Goal: Navigation & Orientation: Find specific page/section

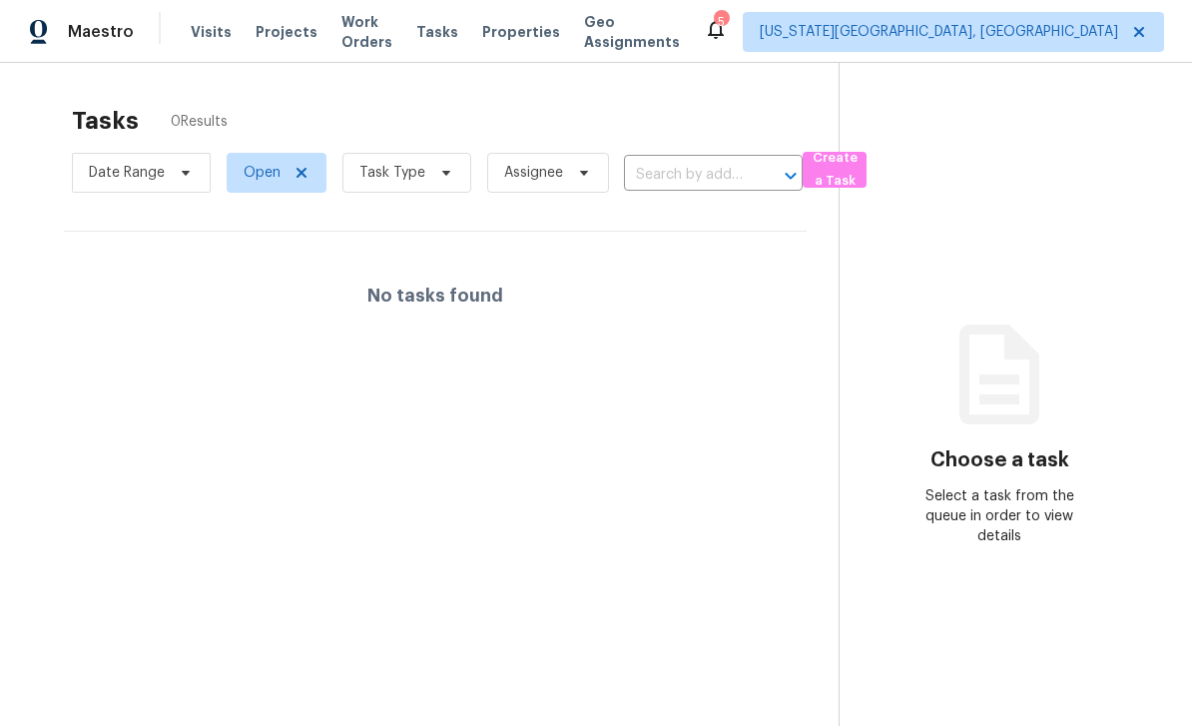
click at [551, 32] on span "Properties" at bounding box center [521, 32] width 78 height 20
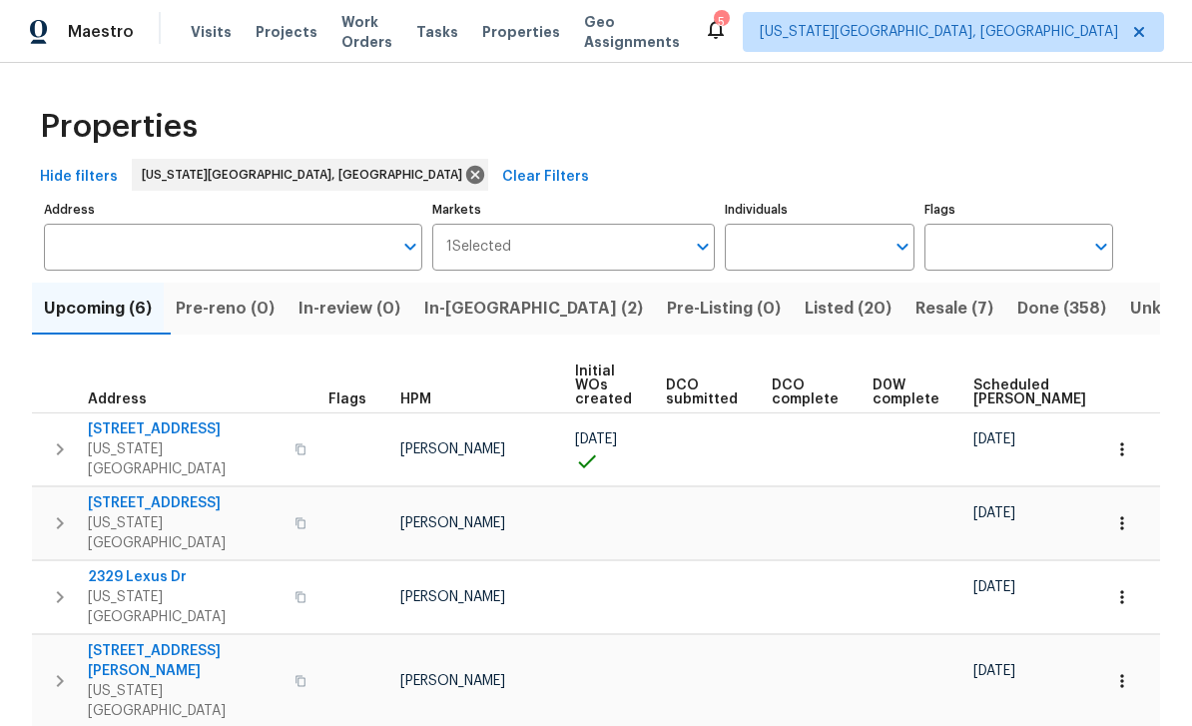
click at [458, 27] on span "Tasks" at bounding box center [437, 32] width 42 height 14
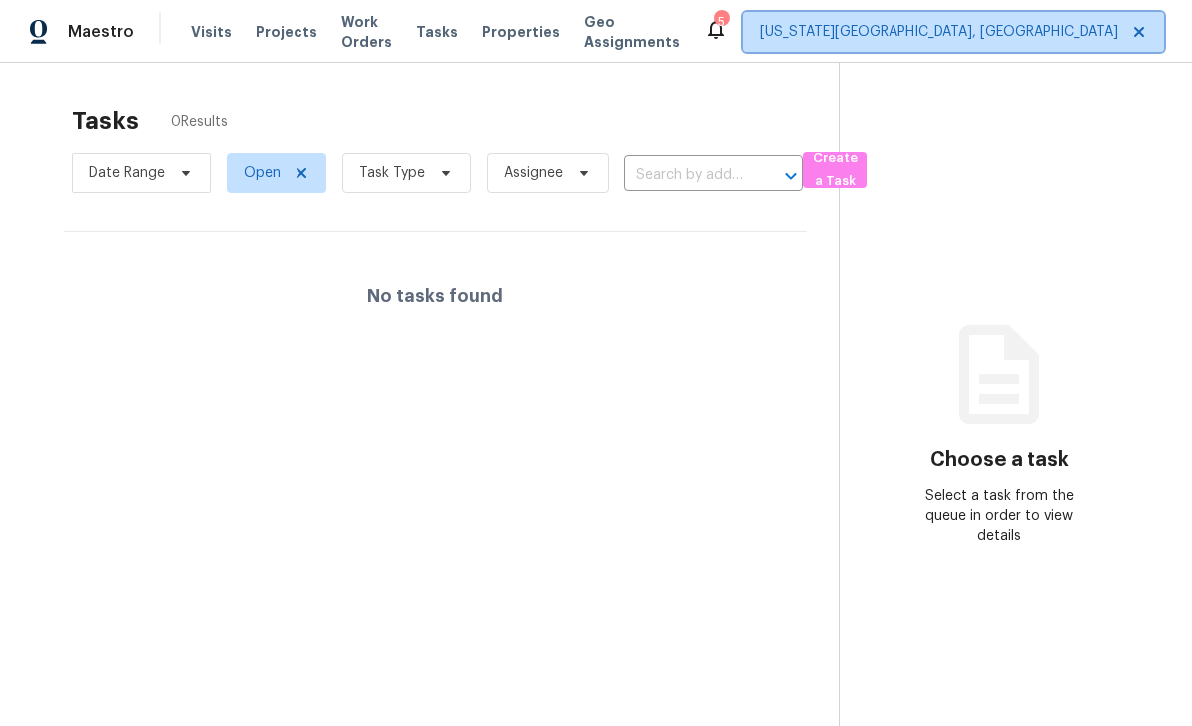
click at [942, 38] on span "[US_STATE][GEOGRAPHIC_DATA], [GEOGRAPHIC_DATA]" at bounding box center [939, 32] width 358 height 20
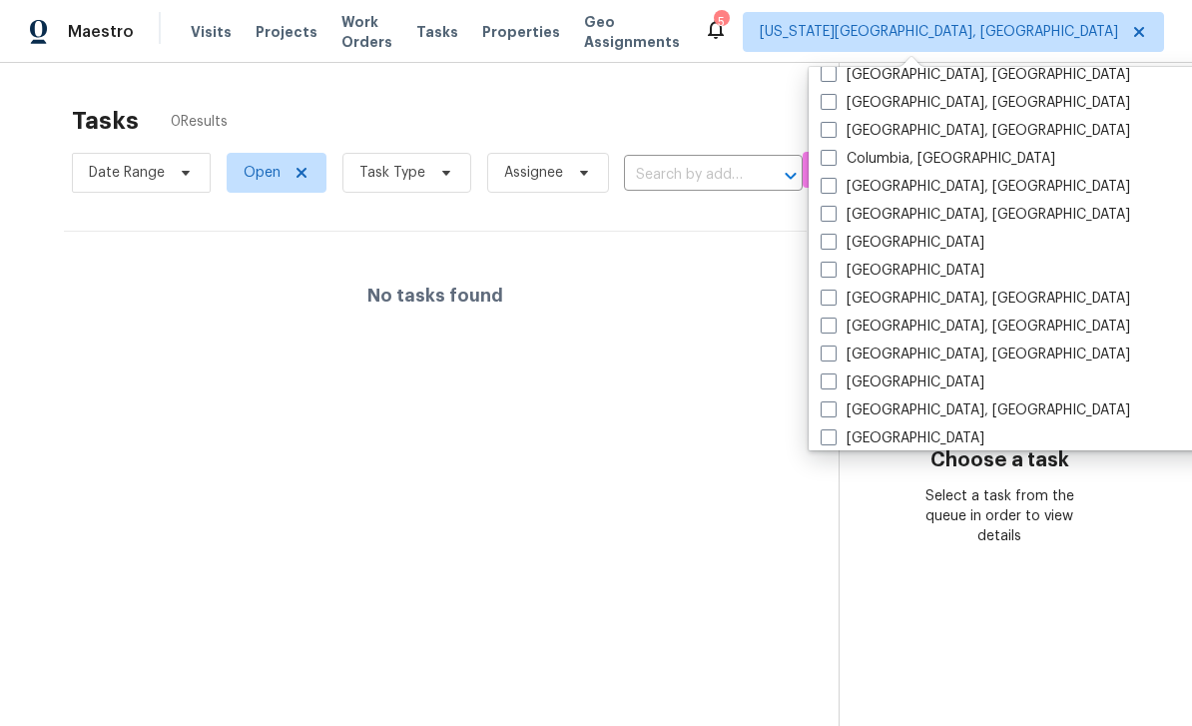
scroll to position [376, 0]
click at [823, 271] on span at bounding box center [828, 271] width 16 height 16
click at [823, 271] on input "[GEOGRAPHIC_DATA]" at bounding box center [826, 268] width 13 height 13
checkbox input "true"
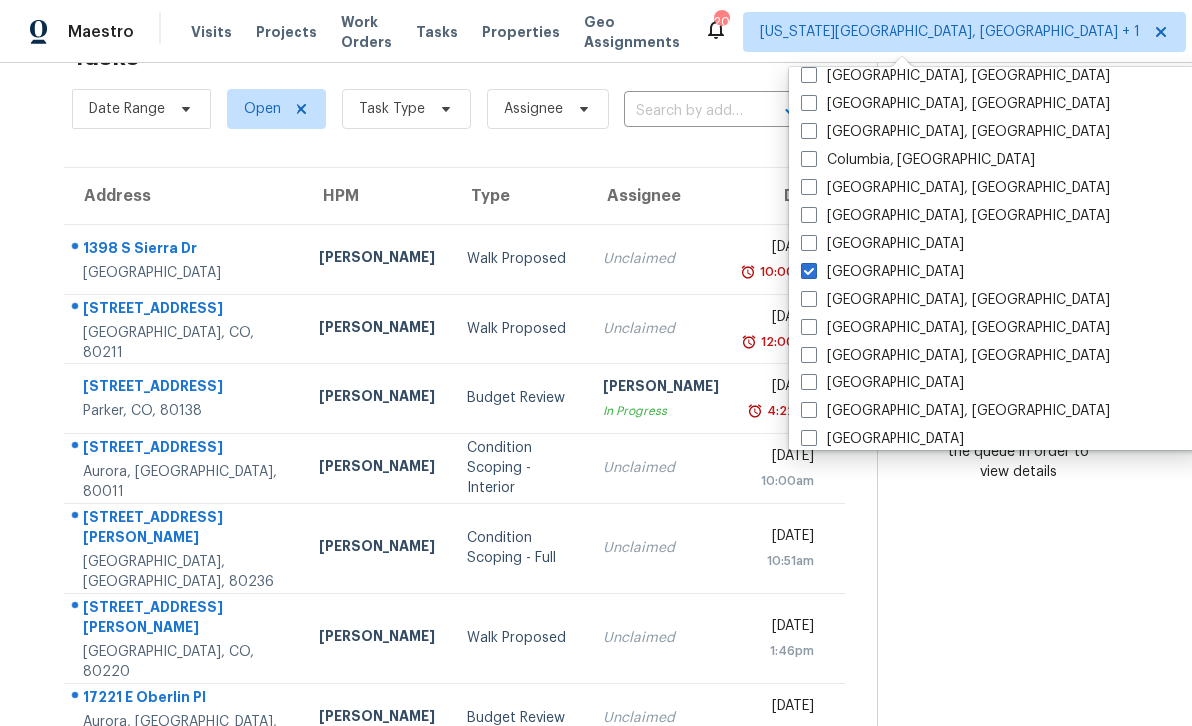
scroll to position [63, 0]
click at [1088, 100] on section "Choose a task Select a task from the queue in order to view details" at bounding box center [1017, 385] width 283 height 771
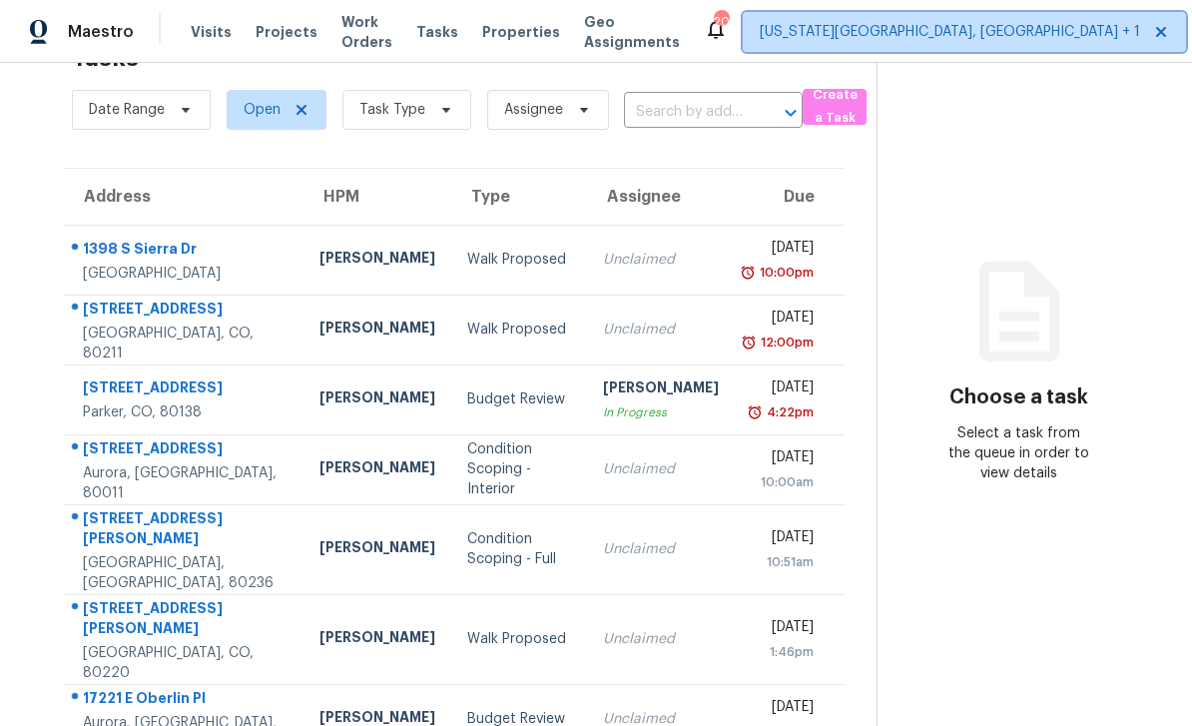
click at [1153, 36] on icon at bounding box center [1161, 32] width 16 height 16
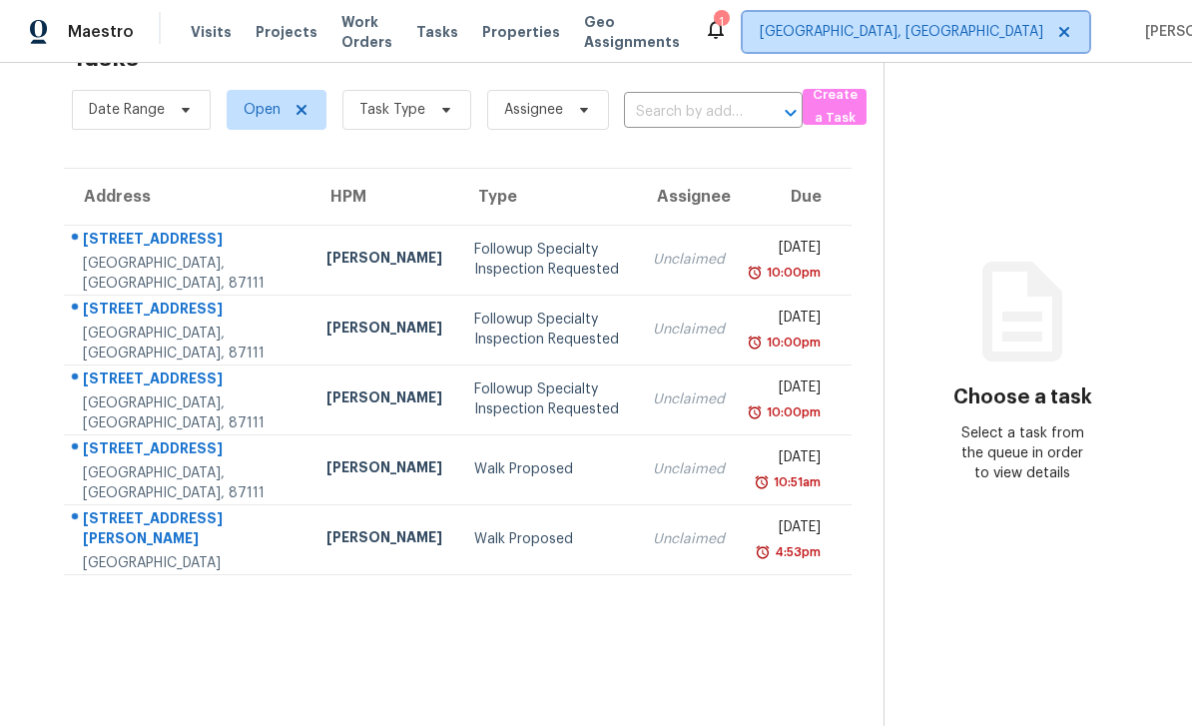
click at [932, 50] on span "[GEOGRAPHIC_DATA], [GEOGRAPHIC_DATA]" at bounding box center [916, 32] width 346 height 40
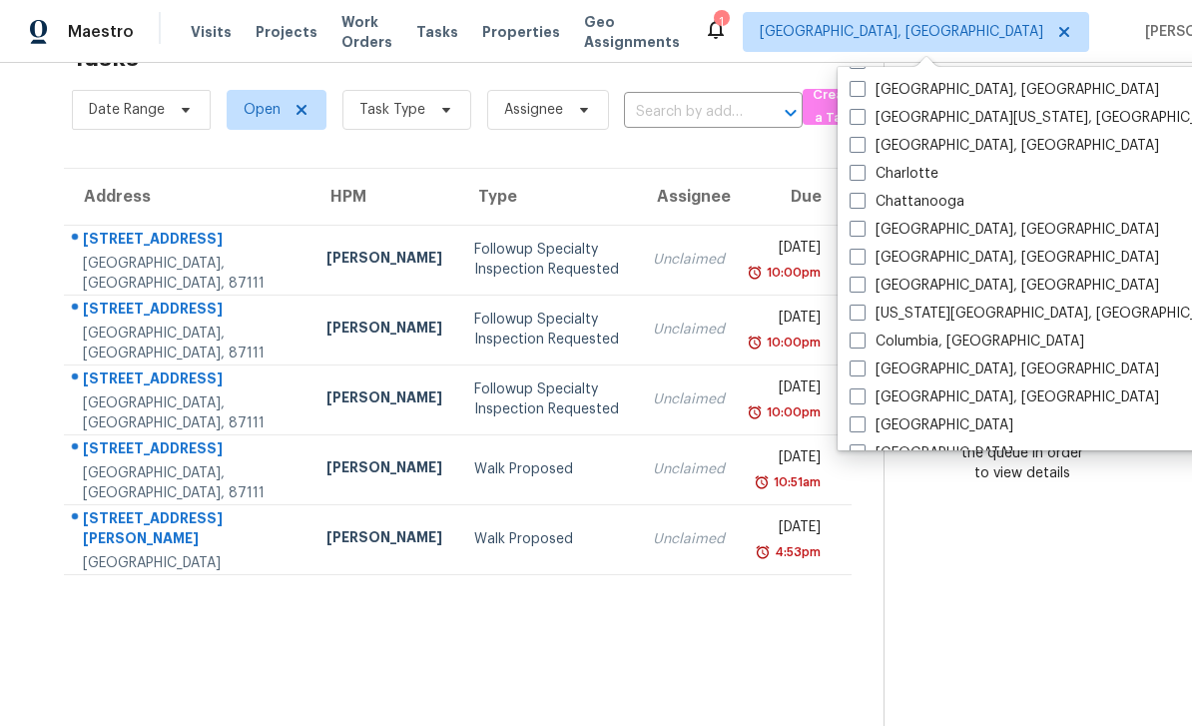
scroll to position [286, 0]
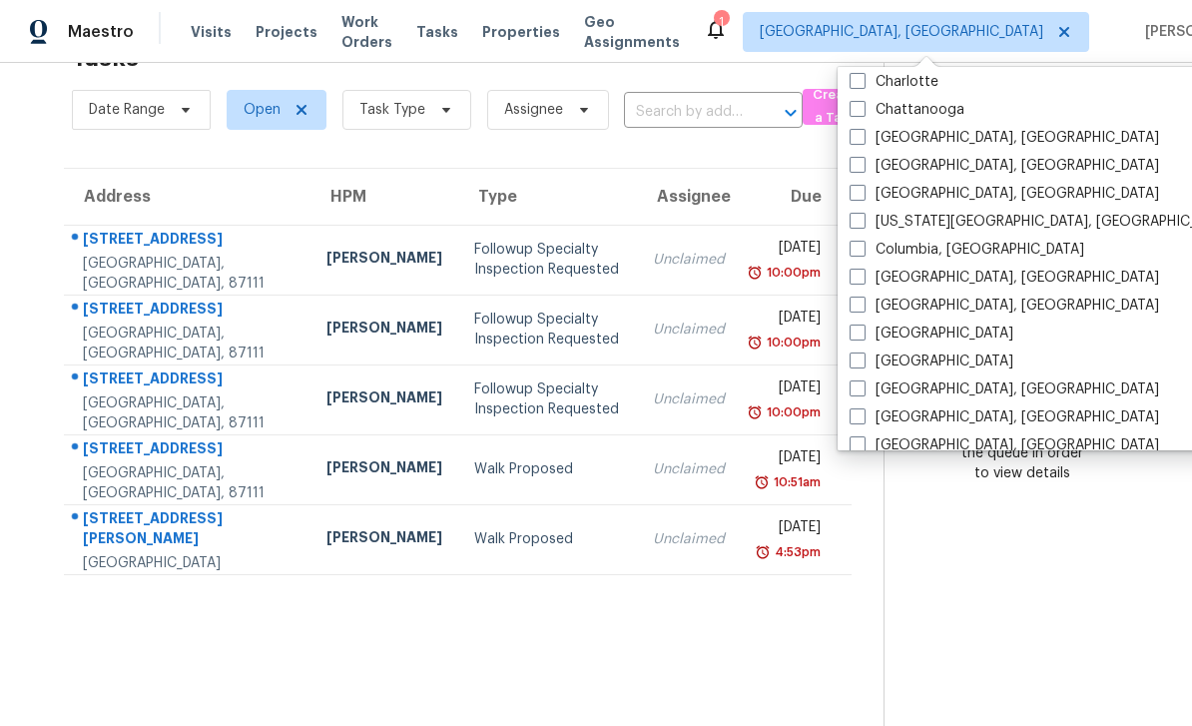
click at [858, 229] on label "[US_STATE][GEOGRAPHIC_DATA], [GEOGRAPHIC_DATA]" at bounding box center [1041, 222] width 384 height 20
click at [858, 225] on input "[US_STATE][GEOGRAPHIC_DATA], [GEOGRAPHIC_DATA]" at bounding box center [855, 218] width 13 height 13
checkbox input "true"
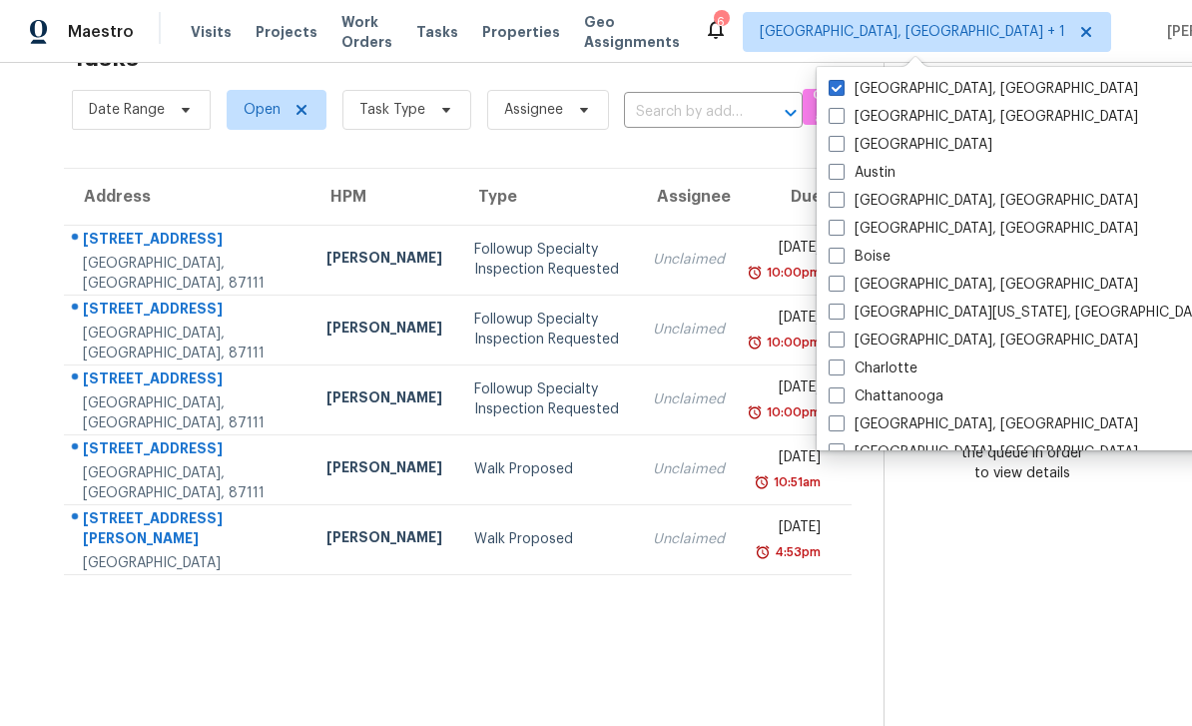
click at [832, 81] on span at bounding box center [836, 88] width 16 height 16
click at [832, 81] on input "[GEOGRAPHIC_DATA], [GEOGRAPHIC_DATA]" at bounding box center [834, 85] width 13 height 13
checkbox input "false"
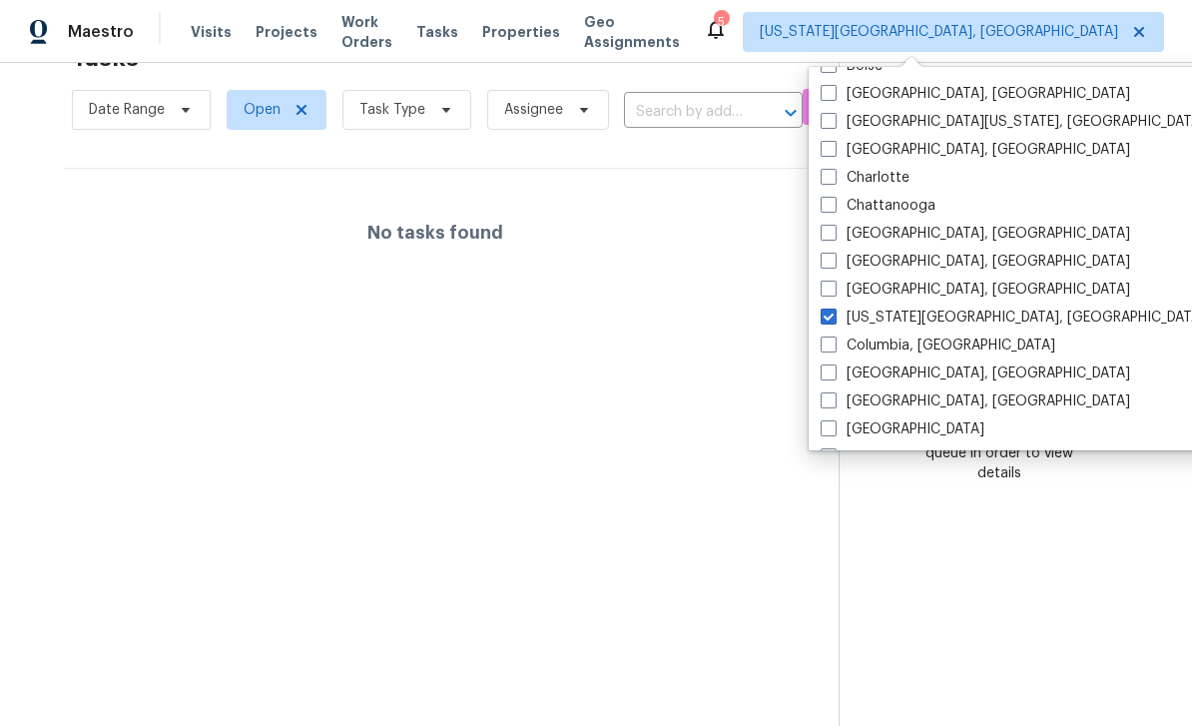
scroll to position [193, 0]
click at [656, 340] on section "Tasks 0 Results Date Range Open Task Type Assignee ​ Create a Task No tasks fou…" at bounding box center [435, 379] width 807 height 694
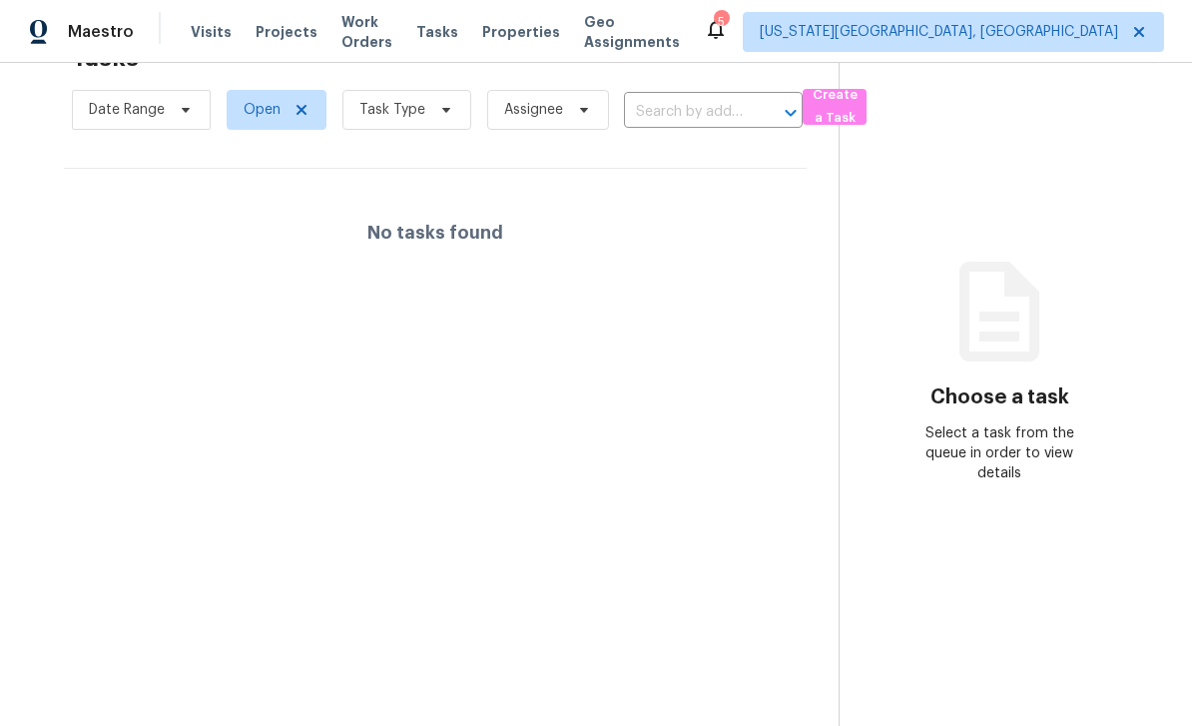
click at [341, 41] on span "Work Orders" at bounding box center [366, 32] width 51 height 40
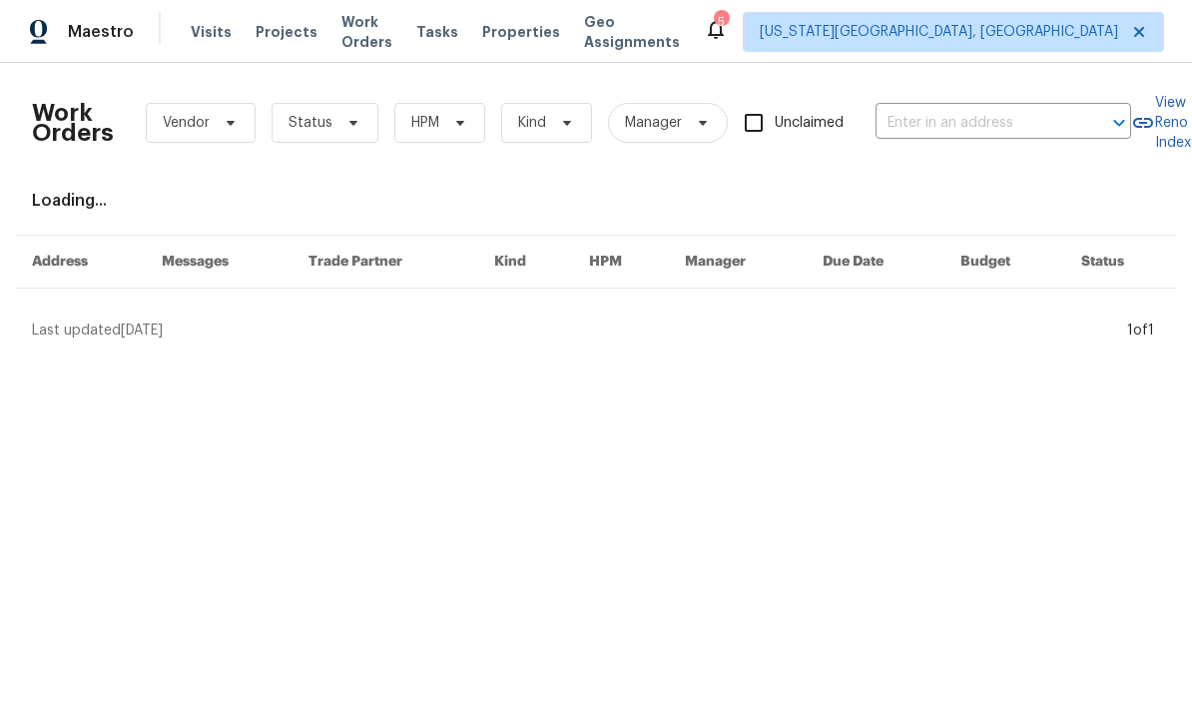
click at [262, 32] on span "Projects" at bounding box center [287, 32] width 62 height 20
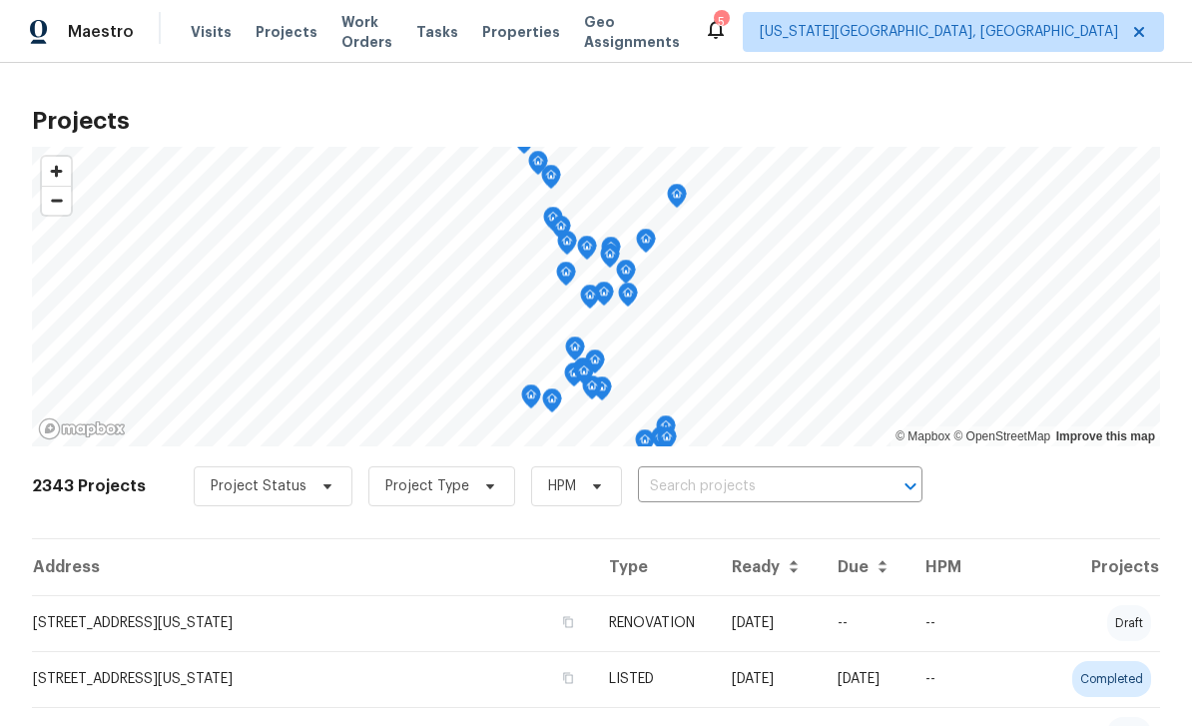
click at [196, 23] on span "Visits" at bounding box center [211, 32] width 41 height 20
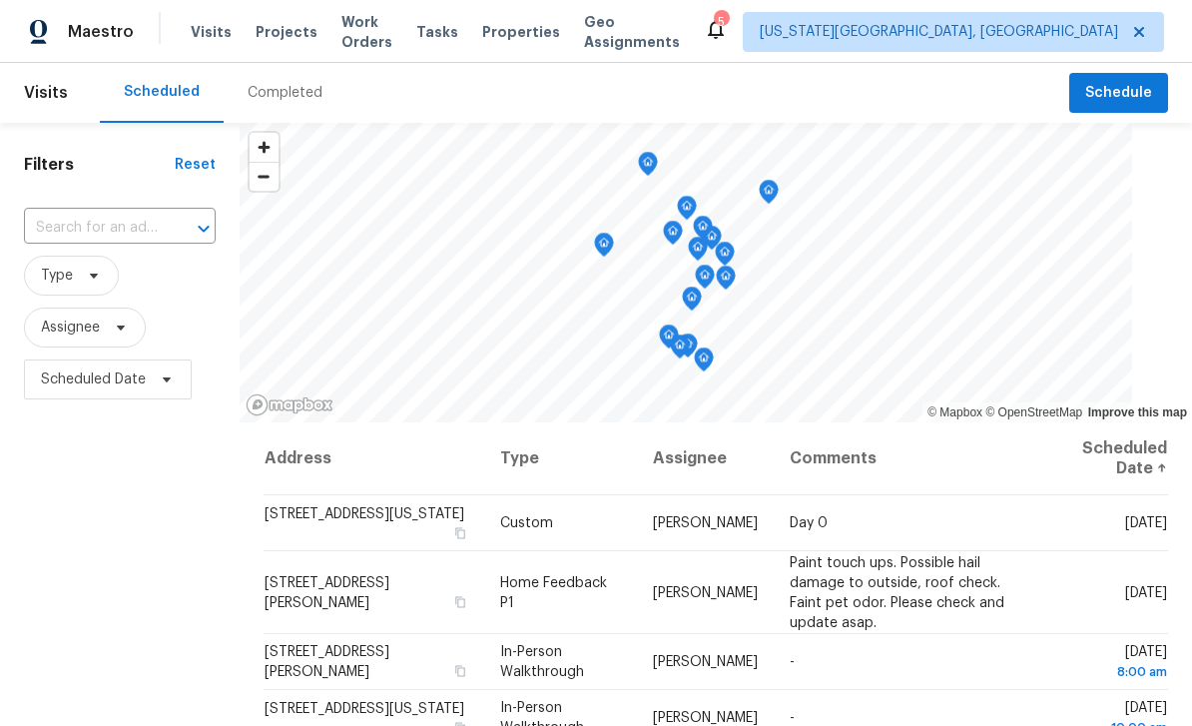
click at [458, 30] on span "Tasks" at bounding box center [437, 32] width 42 height 14
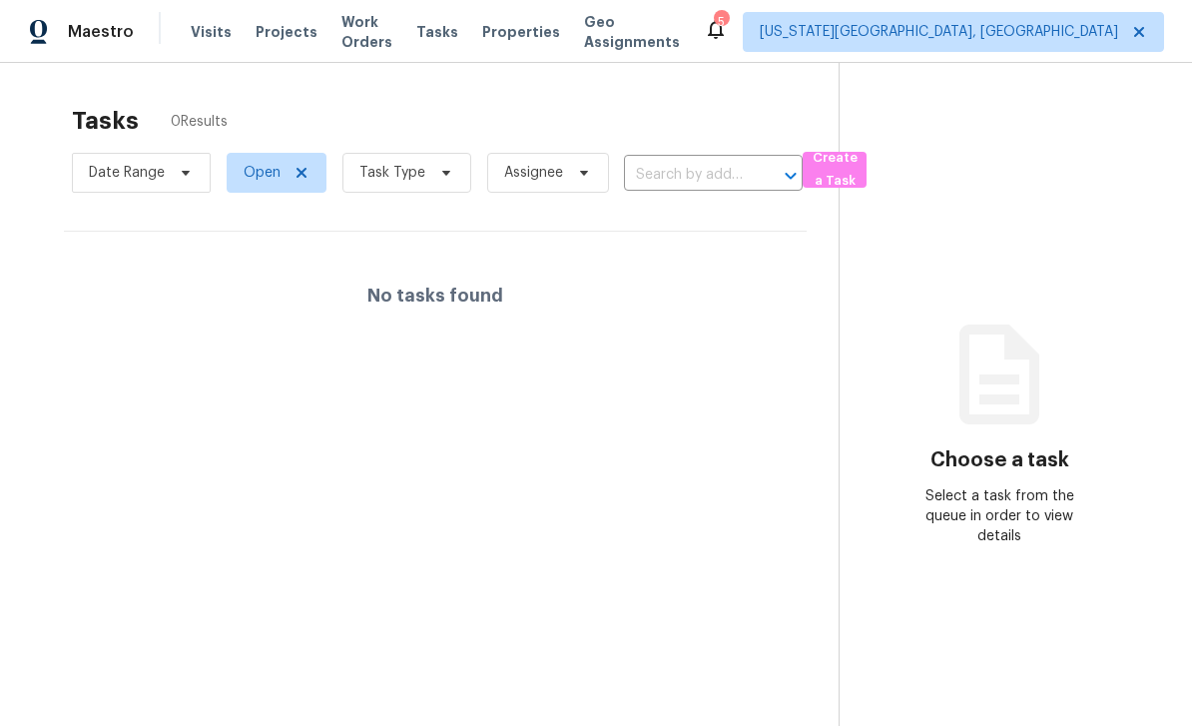
click at [191, 28] on span "Visits" at bounding box center [211, 32] width 41 height 20
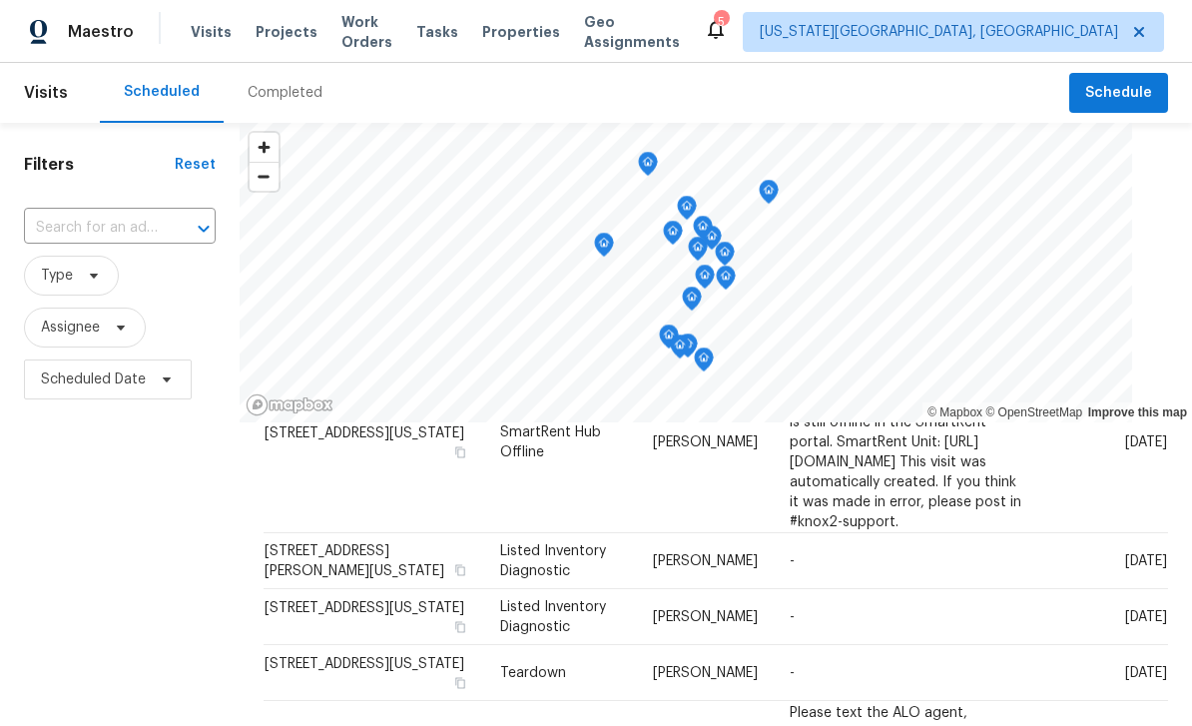
scroll to position [397, 0]
click at [99, 274] on icon at bounding box center [94, 276] width 16 height 16
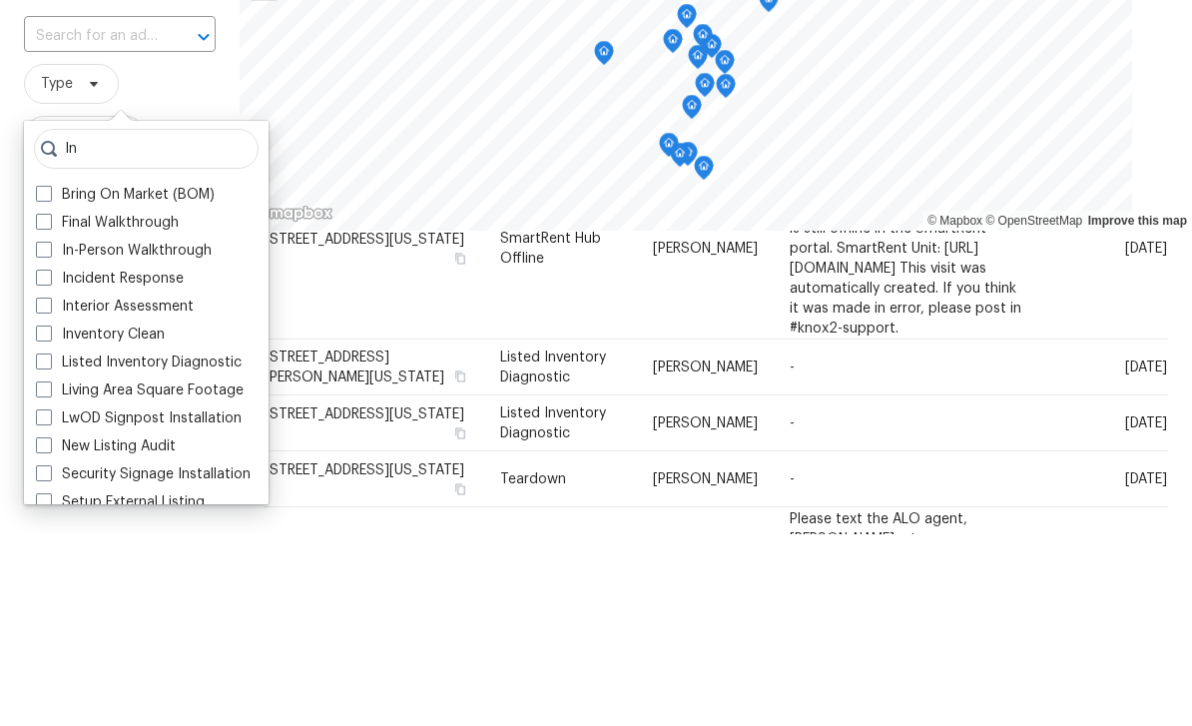
type input "In"
click at [51, 433] on span at bounding box center [44, 441] width 16 height 16
click at [49, 432] on input "In-Person Walkthrough" at bounding box center [42, 438] width 13 height 13
checkbox input "true"
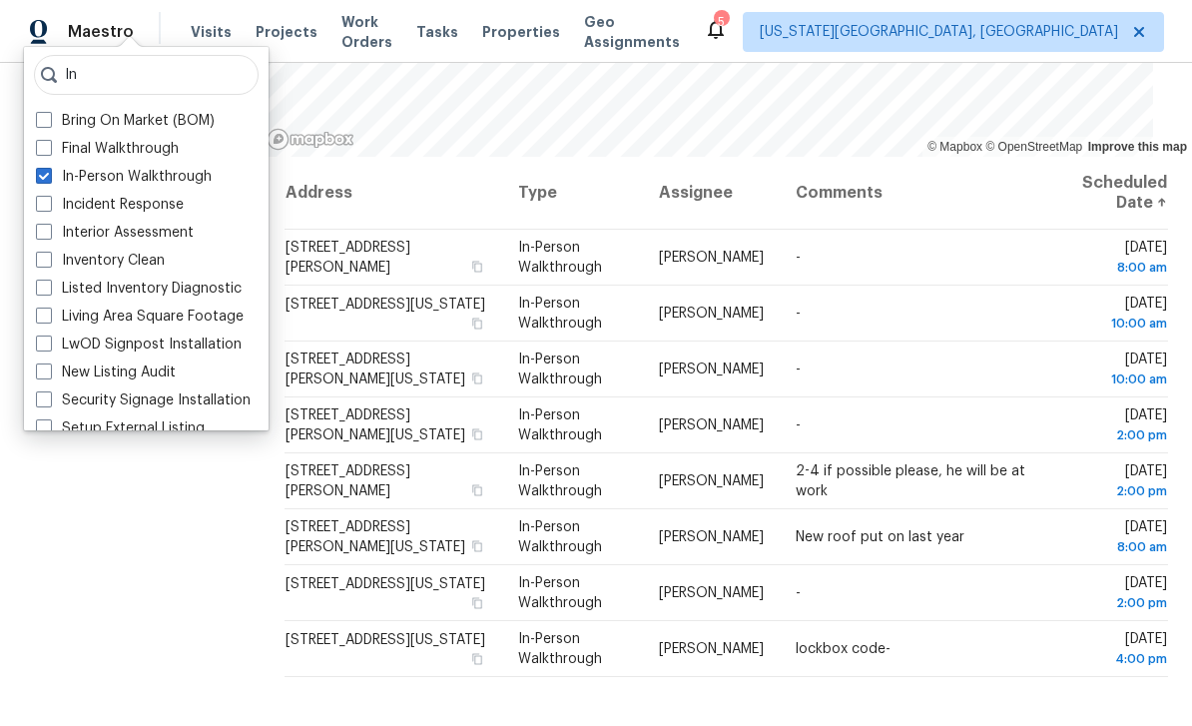
scroll to position [265, 0]
click at [502, 483] on td "[STREET_ADDRESS][PERSON_NAME]" at bounding box center [393, 482] width 218 height 56
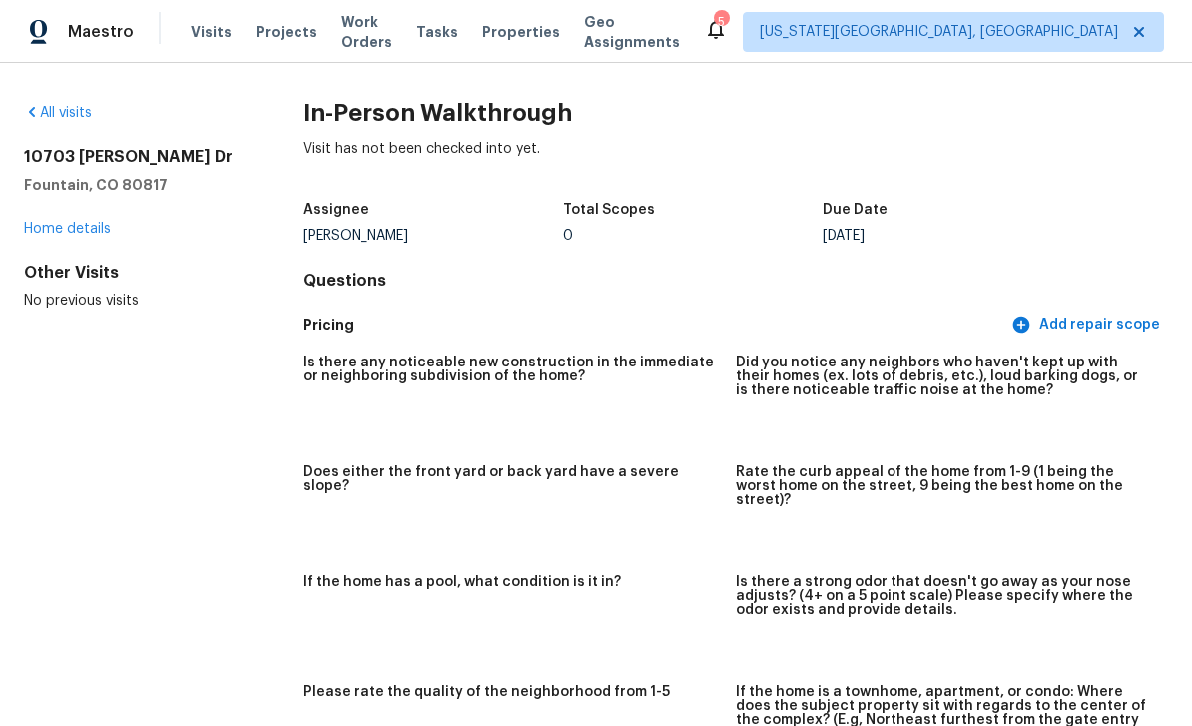
click at [54, 100] on div "All visits [STREET_ADDRESS][PERSON_NAME][PERSON_NAME] Home details Other Visits…" at bounding box center [596, 394] width 1192 height 663
click at [48, 111] on link "All visits" at bounding box center [58, 113] width 68 height 14
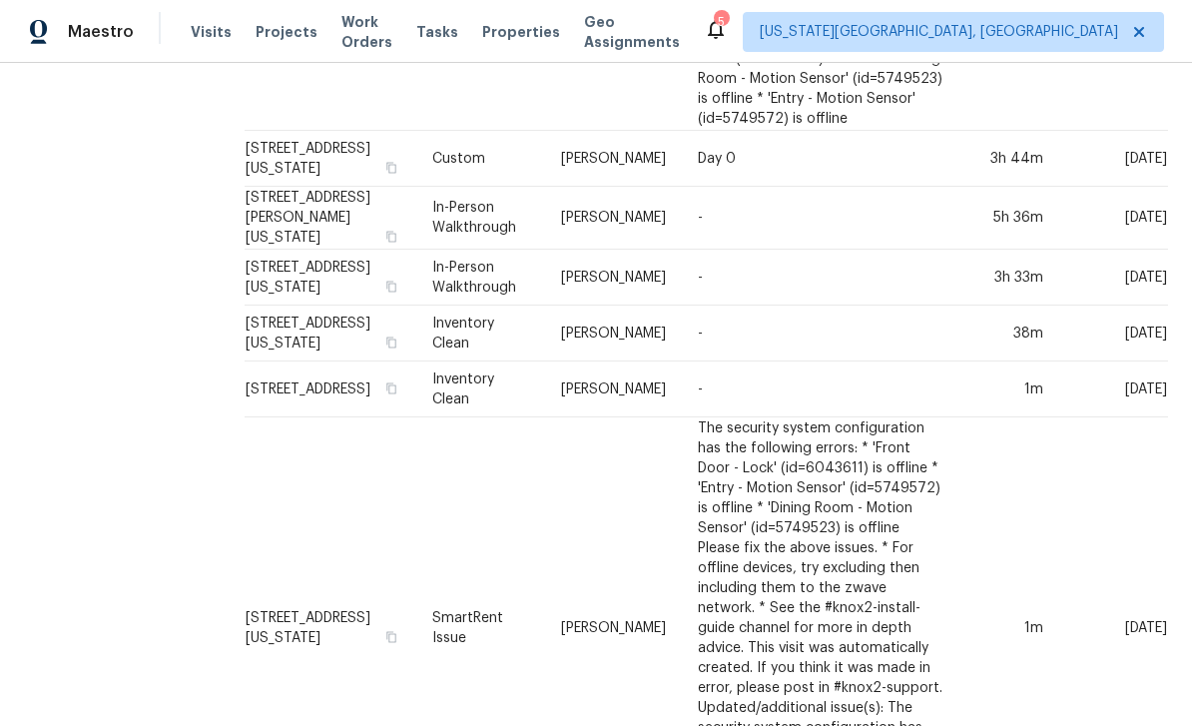
scroll to position [721, 6]
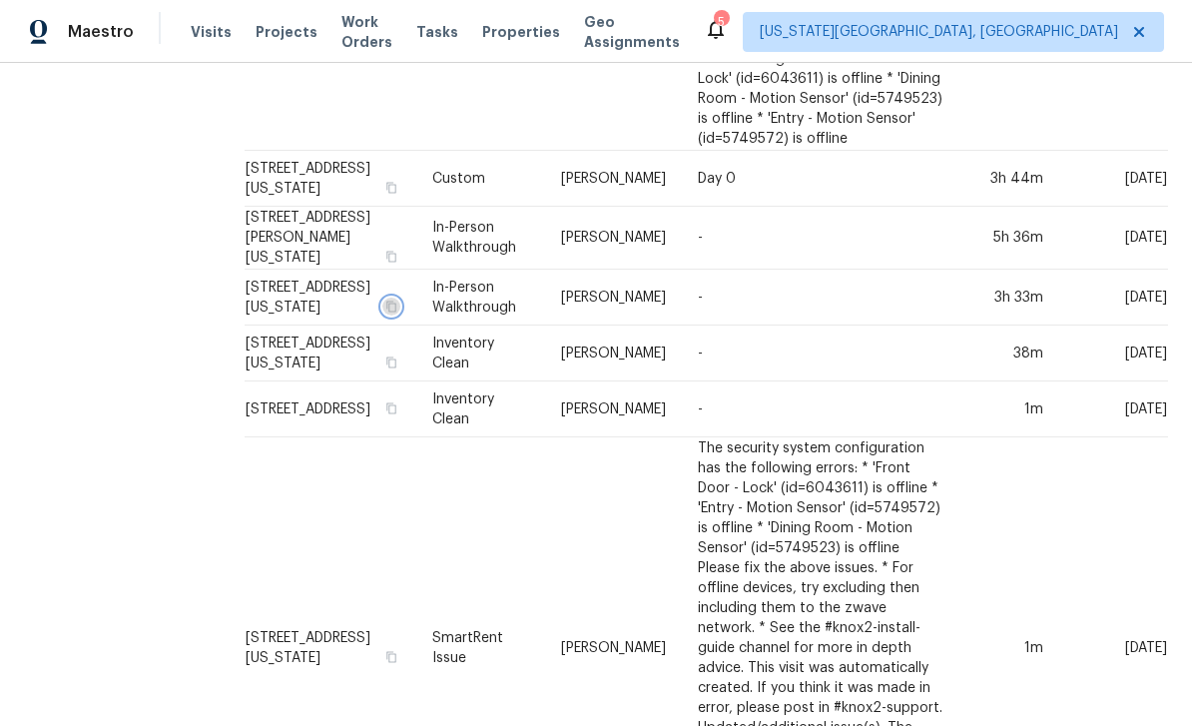
click at [385, 312] on icon "button" at bounding box center [391, 306] width 12 height 12
click at [321, 325] on td "[STREET_ADDRESS][US_STATE]" at bounding box center [331, 298] width 172 height 56
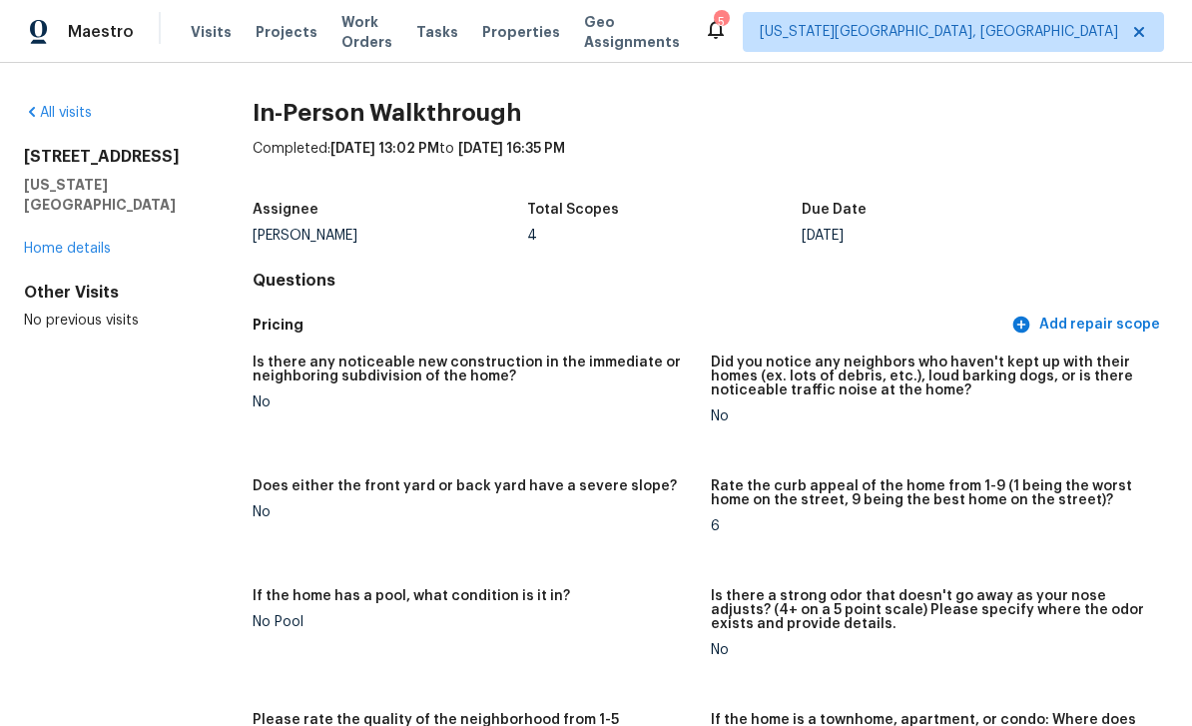
click at [64, 108] on link "All visits" at bounding box center [58, 113] width 68 height 14
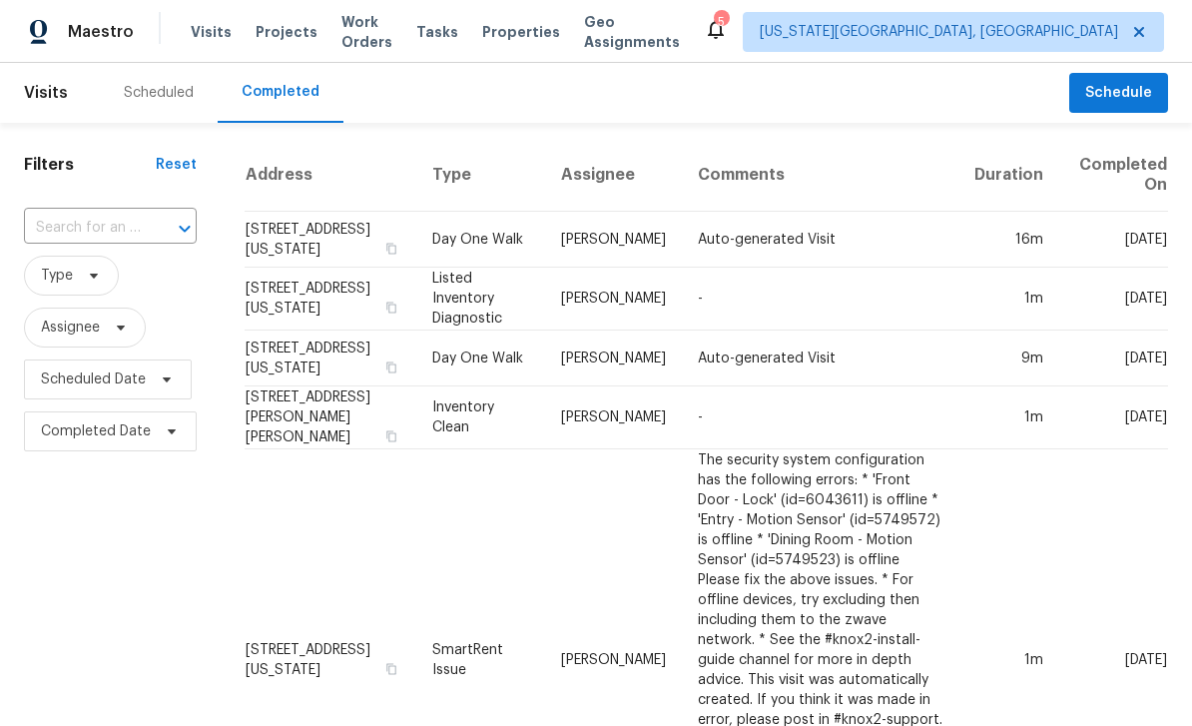
click at [139, 75] on div "Scheduled" at bounding box center [159, 93] width 118 height 60
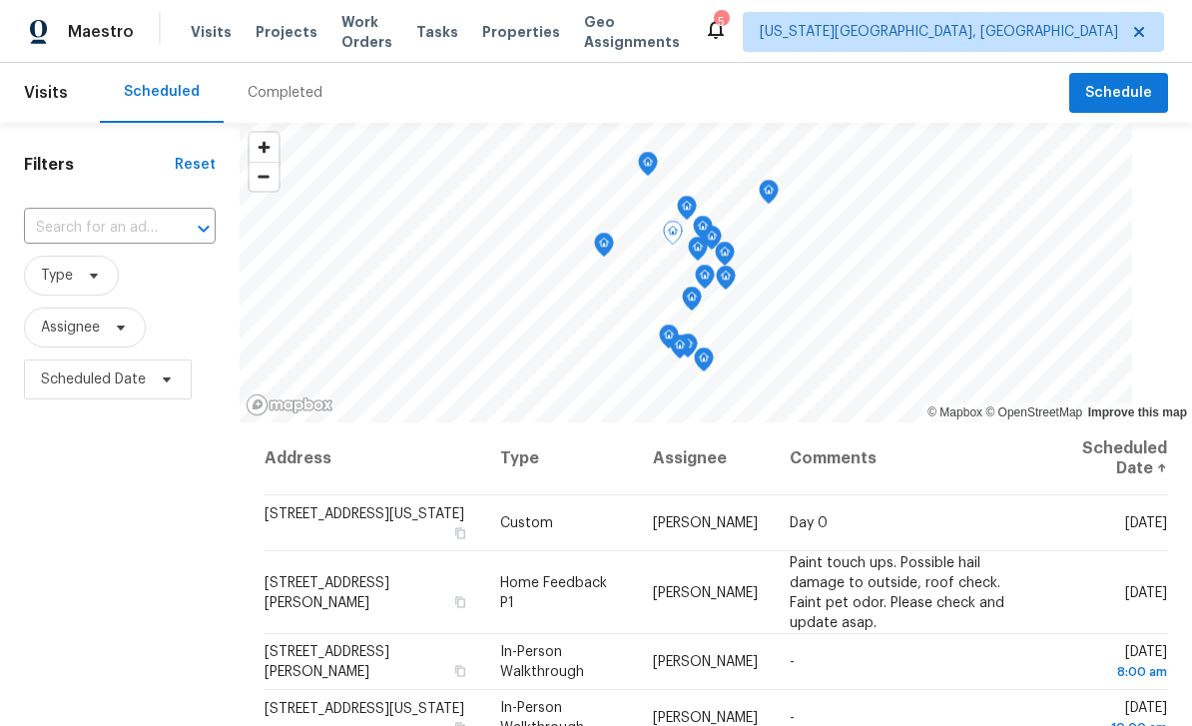
click at [0, 0] on icon at bounding box center [0, 0] width 0 height 0
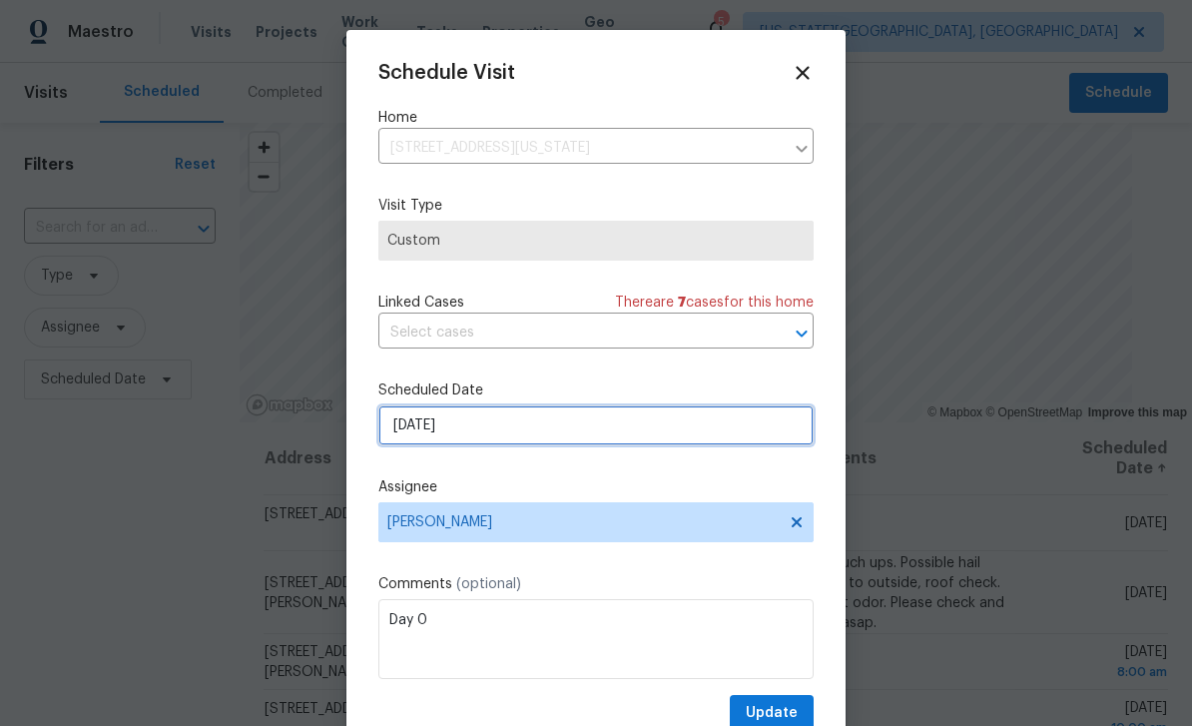
click at [539, 437] on input "[DATE]" at bounding box center [595, 425] width 435 height 40
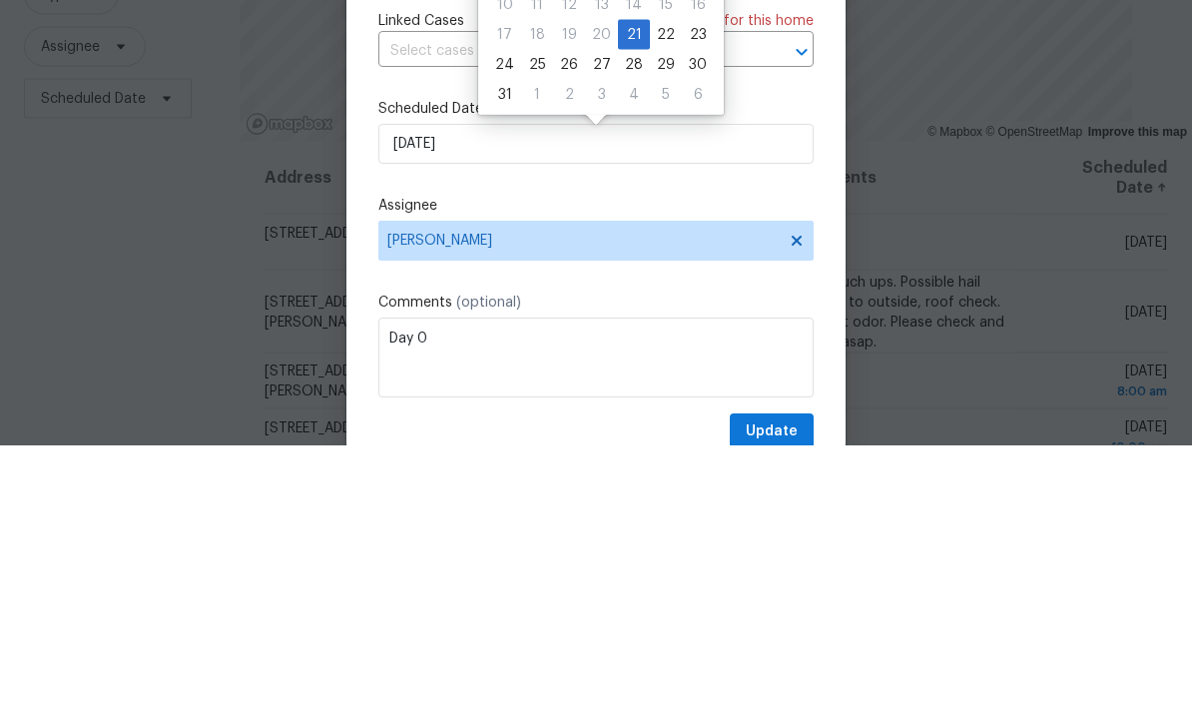
scroll to position [64, 0]
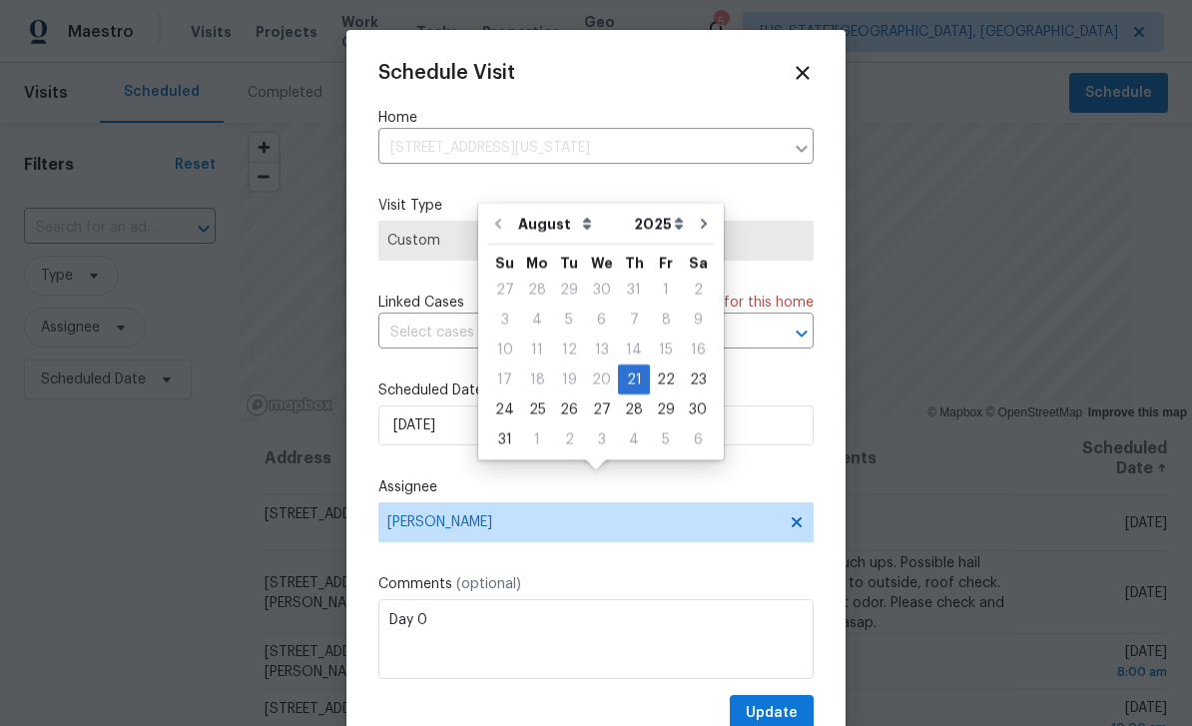
click at [802, 70] on icon at bounding box center [802, 72] width 13 height 13
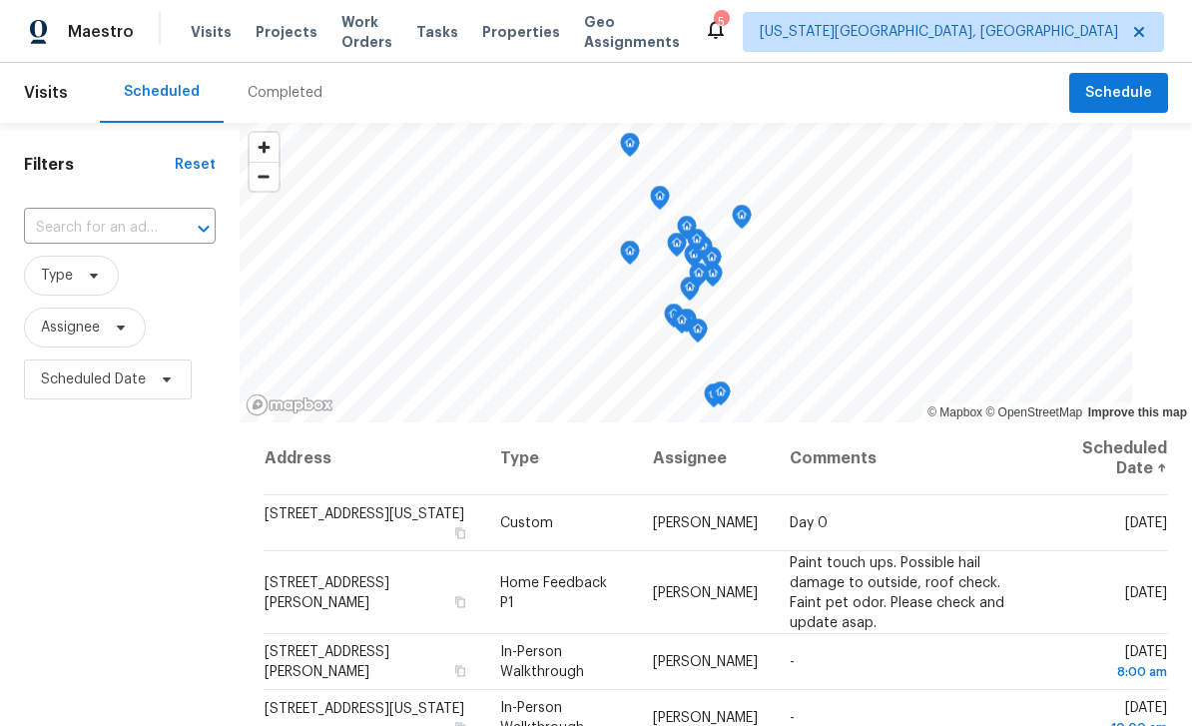
scroll to position [0, 0]
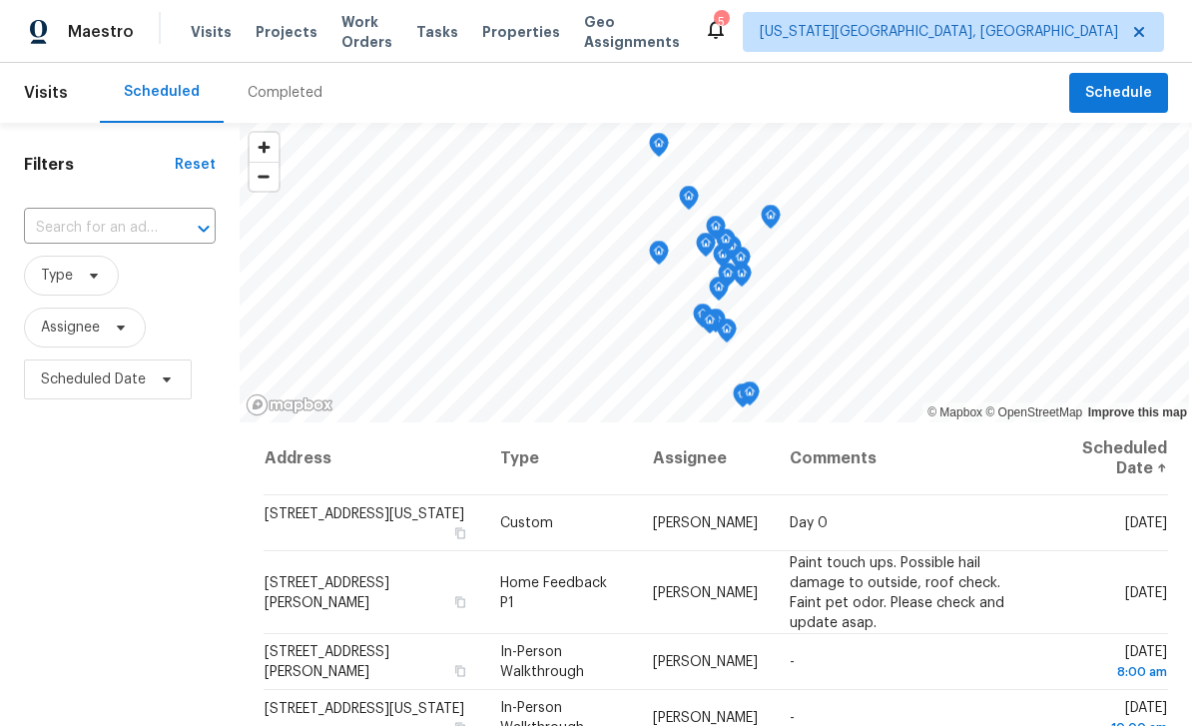
click at [458, 30] on span "Tasks" at bounding box center [437, 32] width 42 height 14
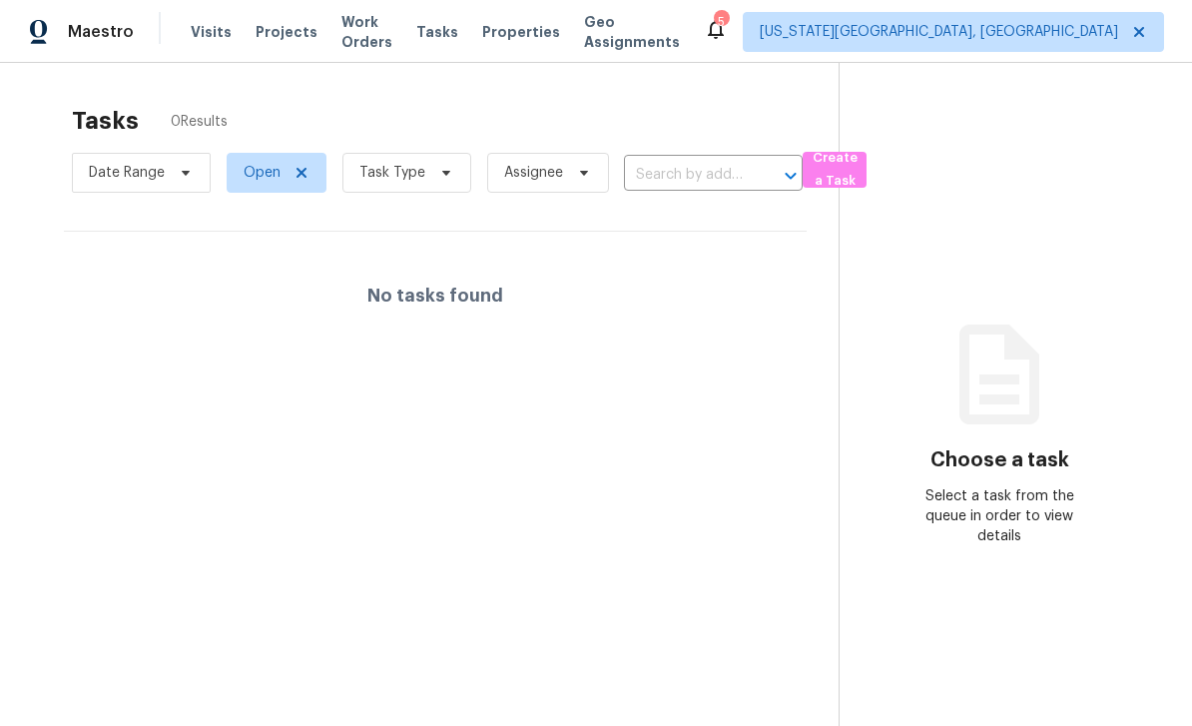
click at [385, 24] on span "Work Orders" at bounding box center [366, 32] width 51 height 40
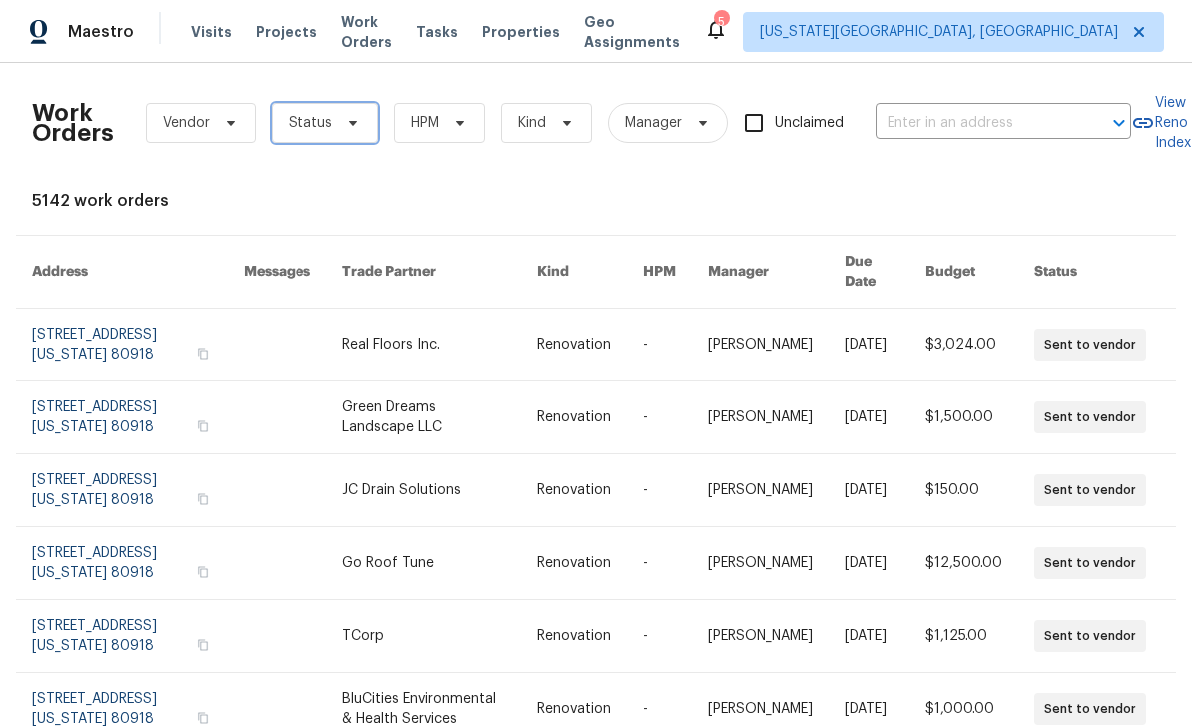
click at [362, 131] on span "Status" at bounding box center [325, 123] width 107 height 40
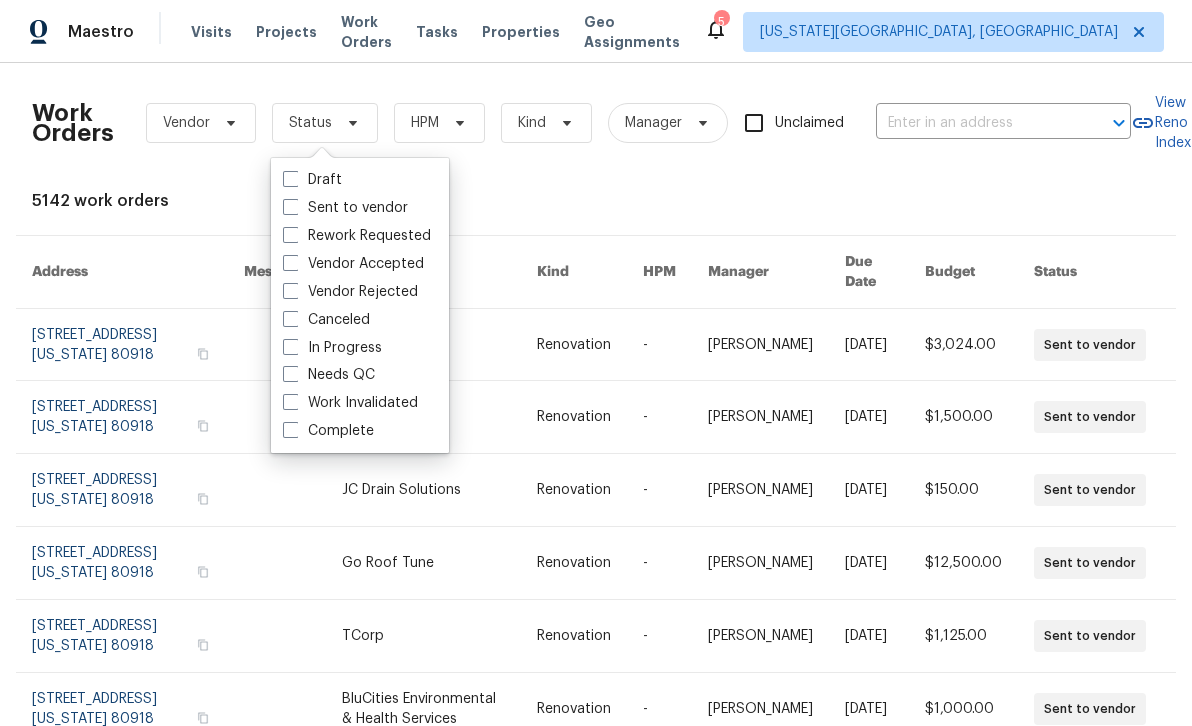
click at [295, 368] on span at bounding box center [290, 374] width 16 height 16
click at [295, 368] on input "Needs QC" at bounding box center [288, 371] width 13 height 13
checkbox input "true"
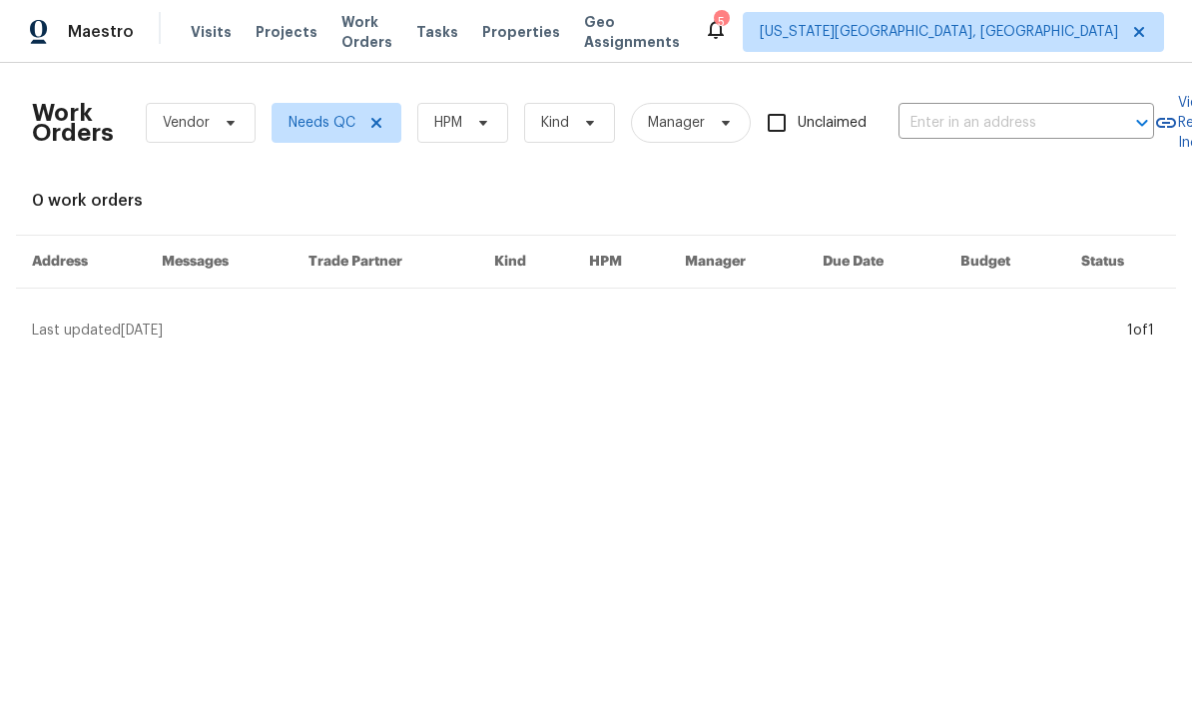
click at [345, 32] on span "Work Orders" at bounding box center [366, 32] width 51 height 40
